Goal: Learn about a topic

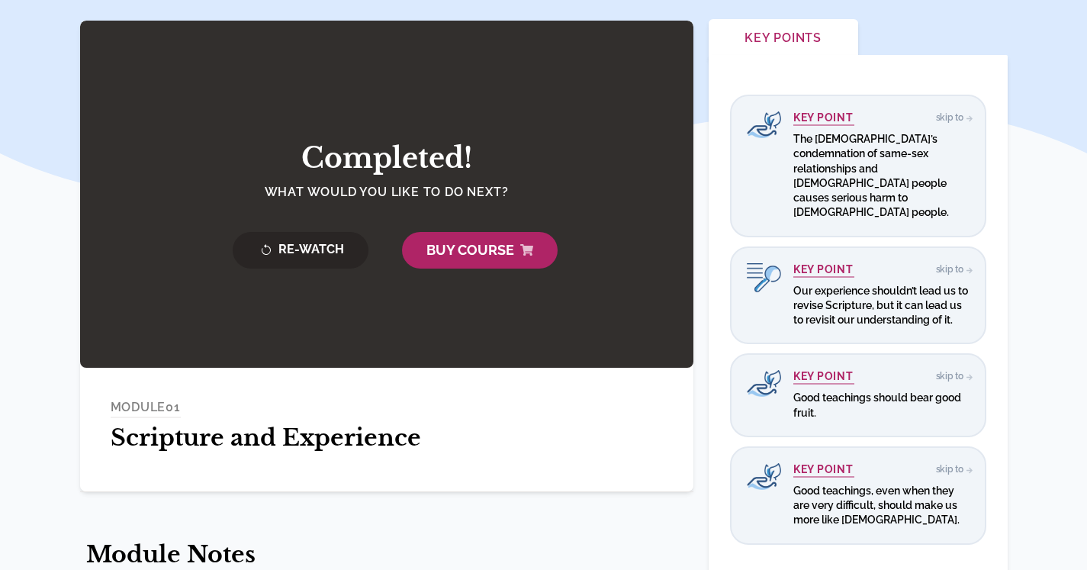
scroll to position [429, 0]
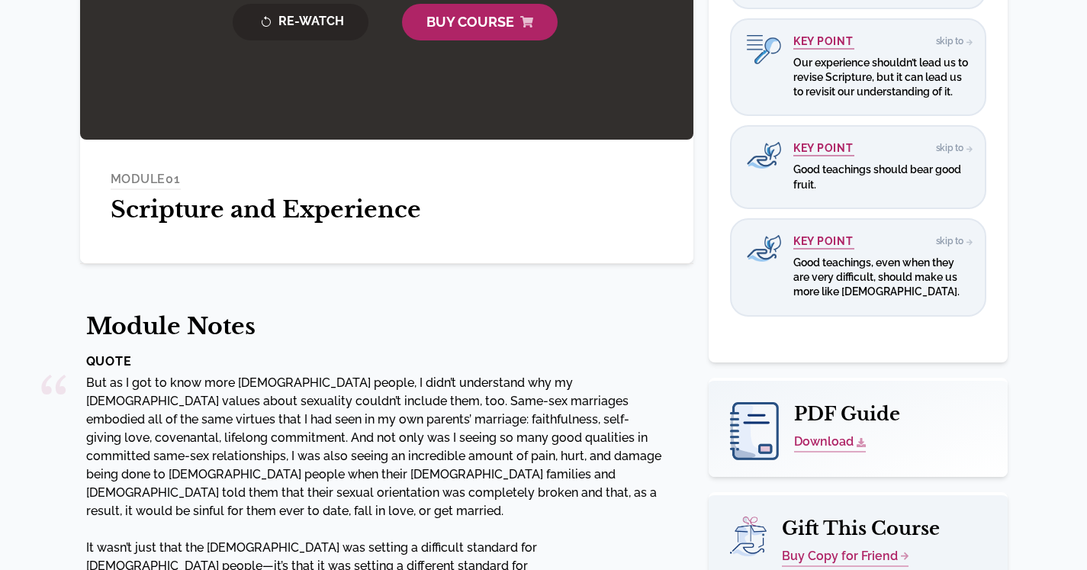
click at [821, 433] on link "Download" at bounding box center [830, 443] width 72 height 20
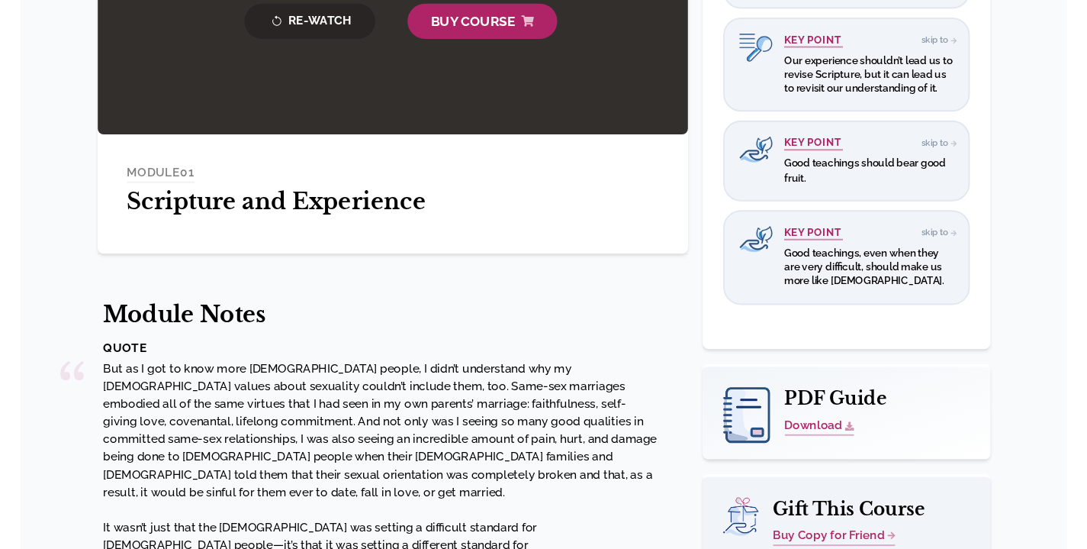
scroll to position [611, 0]
